Goal: Task Accomplishment & Management: Manage account settings

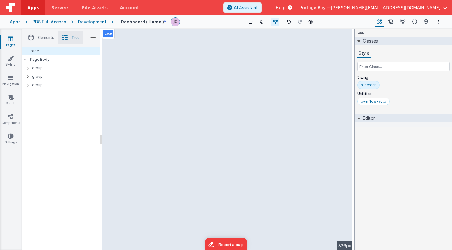
click at [32, 6] on span "Apps" at bounding box center [33, 8] width 12 height 6
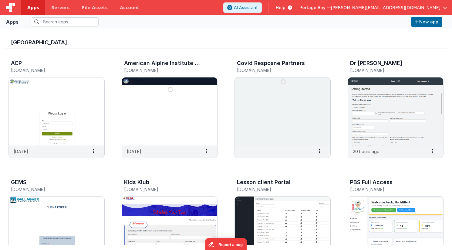
click at [420, 8] on span "[PERSON_NAME][EMAIL_ADDRESS][DOMAIN_NAME]" at bounding box center [386, 8] width 110 height 6
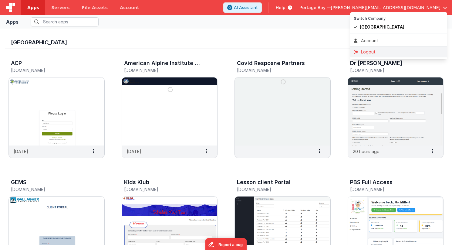
click at [366, 54] on div "Logout" at bounding box center [399, 52] width 90 height 6
